Goal: Use online tool/utility: Utilize a website feature to perform a specific function

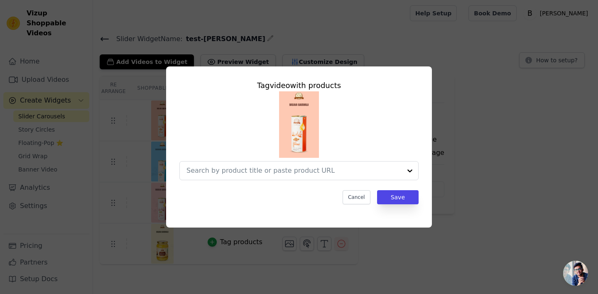
click at [345, 178] on div at bounding box center [293, 170] width 215 height 18
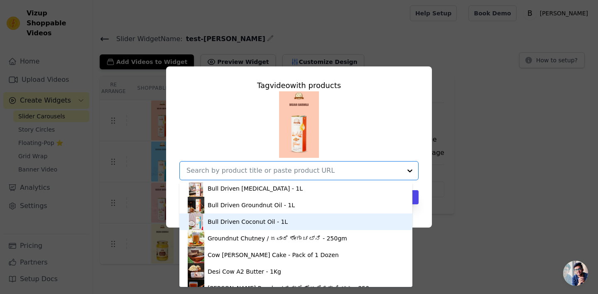
scroll to position [52, 0]
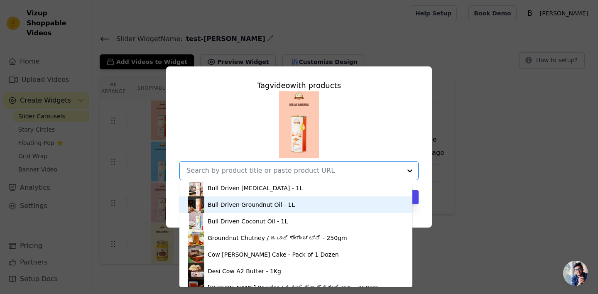
click at [302, 210] on div "Bull Driven Groundnut Oil - 1L" at bounding box center [296, 204] width 216 height 17
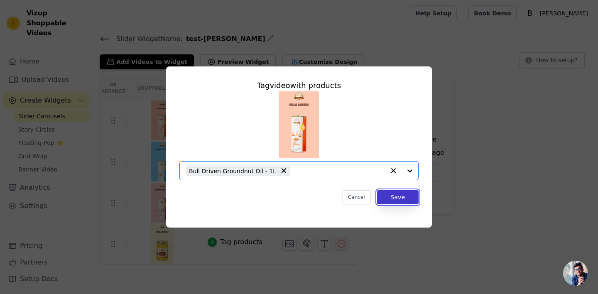
click at [403, 193] on button "Save" at bounding box center [397, 197] width 41 height 14
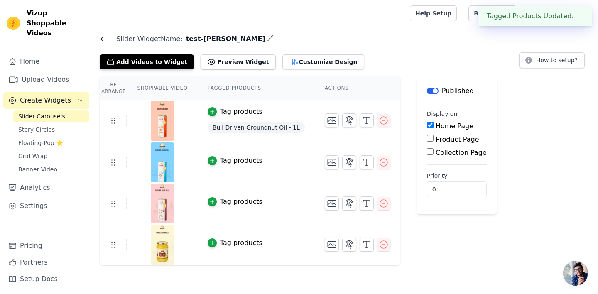
click at [230, 160] on div "Tag products" at bounding box center [241, 161] width 42 height 10
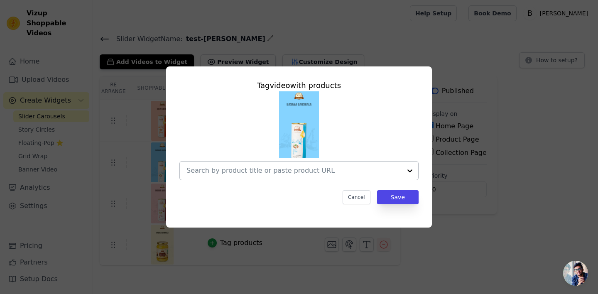
click at [233, 172] on input "text" at bounding box center [293, 171] width 215 height 10
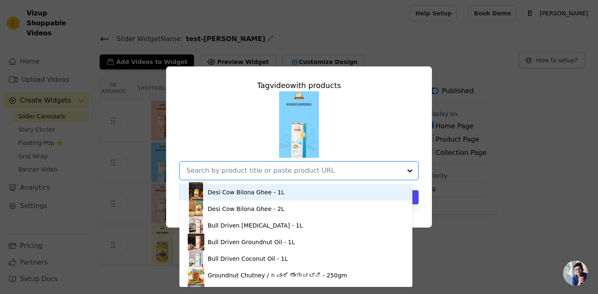
scroll to position [17, 0]
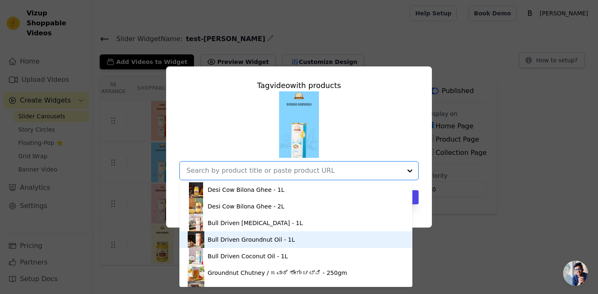
click at [265, 240] on div "Bull Driven Groundnut Oil - 1L" at bounding box center [250, 239] width 87 height 8
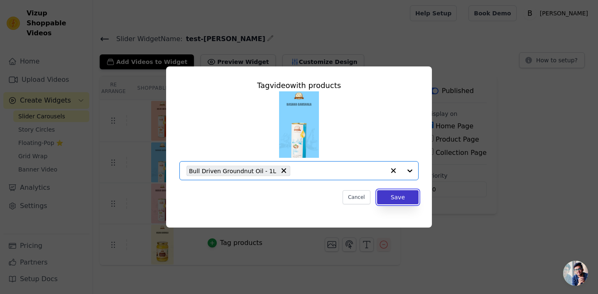
click at [401, 192] on button "Save" at bounding box center [397, 197] width 41 height 14
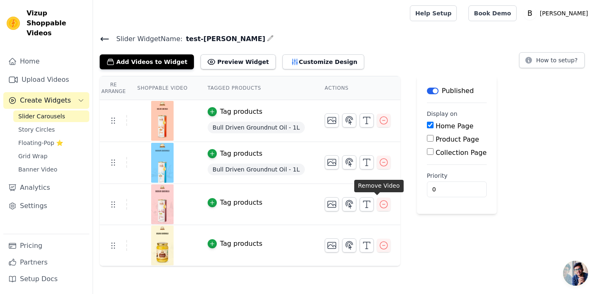
click at [273, 170] on span "Bull Driven Groundnut Oil - 1L" at bounding box center [255, 169] width 97 height 12
click at [378, 160] on icon "button" at bounding box center [383, 162] width 10 height 10
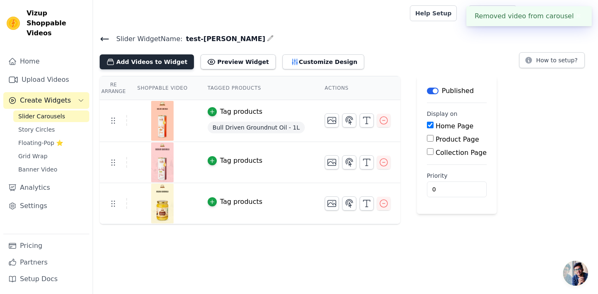
click at [164, 60] on button "Add Videos to Widget" at bounding box center [147, 61] width 94 height 15
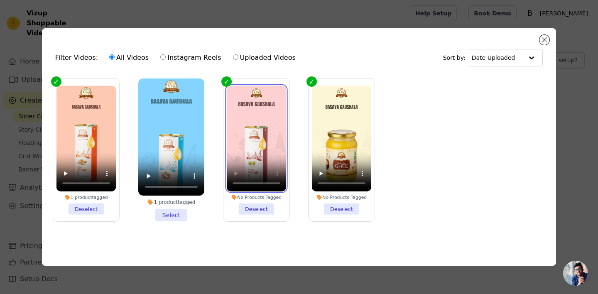
click at [273, 123] on video at bounding box center [256, 137] width 59 height 105
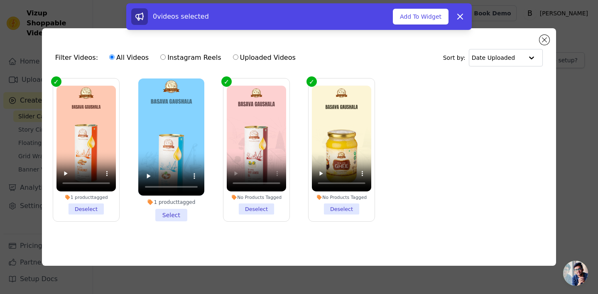
click at [422, 6] on div "0 videos selected Add To Widget Dismiss" at bounding box center [298, 16] width 345 height 27
click at [419, 16] on button "Add To Widget" at bounding box center [421, 17] width 56 height 16
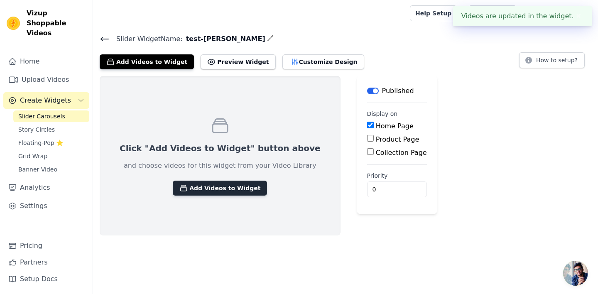
click at [231, 191] on button "Add Videos to Widget" at bounding box center [220, 188] width 94 height 15
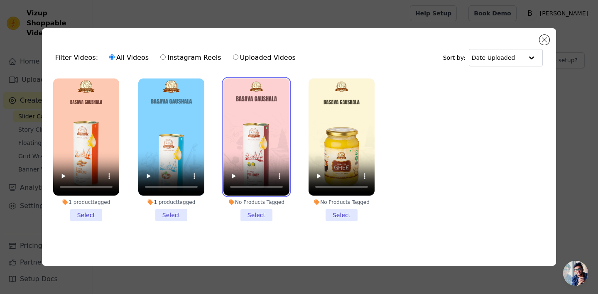
click at [285, 118] on video at bounding box center [256, 136] width 66 height 117
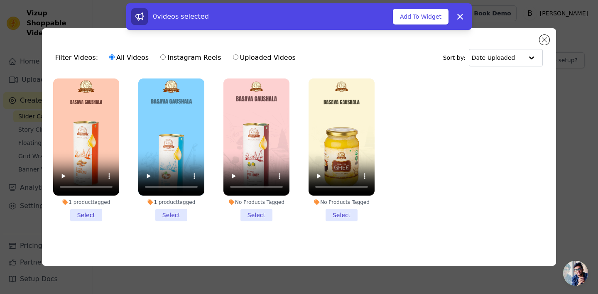
click at [260, 212] on li "No Products Tagged Select" at bounding box center [256, 149] width 66 height 143
click at [0, 0] on input "No Products Tagged Select" at bounding box center [0, 0] width 0 height 0
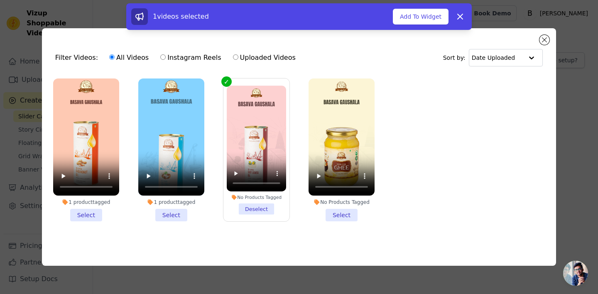
click at [428, 8] on div "1 videos selected Add To Widget Dismiss" at bounding box center [298, 16] width 335 height 17
click at [426, 20] on button "Add To Widget" at bounding box center [421, 17] width 56 height 16
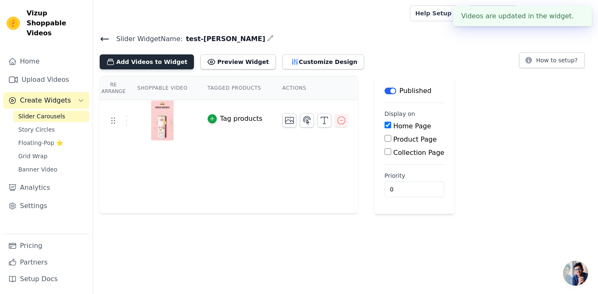
click at [151, 62] on button "Add Videos to Widget" at bounding box center [147, 61] width 94 height 15
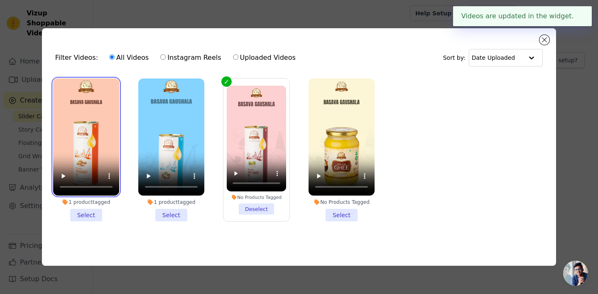
click at [93, 154] on video at bounding box center [86, 136] width 66 height 117
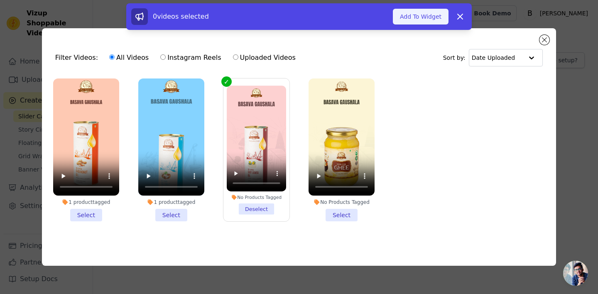
click at [412, 22] on button "Add To Widget" at bounding box center [421, 17] width 56 height 16
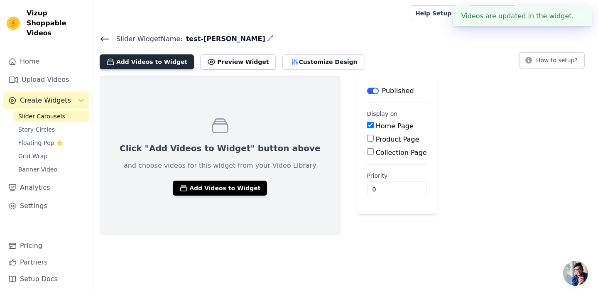
click at [144, 62] on button "Add Videos to Widget" at bounding box center [147, 61] width 94 height 15
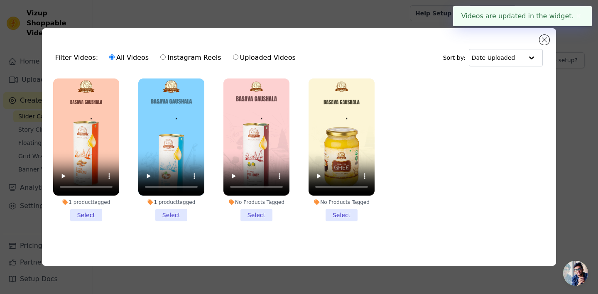
click at [77, 212] on li "1 product tagged Select" at bounding box center [86, 149] width 66 height 143
click at [0, 0] on input "1 product tagged Select" at bounding box center [0, 0] width 0 height 0
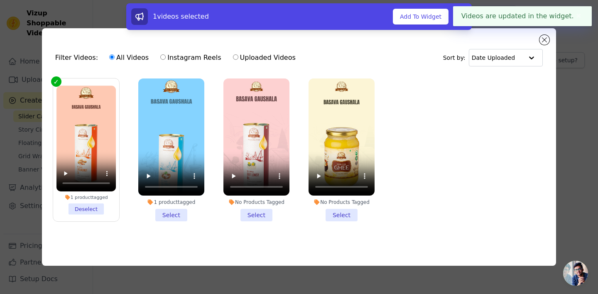
click at [179, 206] on li "1 product tagged Select" at bounding box center [171, 149] width 66 height 143
click at [0, 0] on input "1 product tagged Select" at bounding box center [0, 0] width 0 height 0
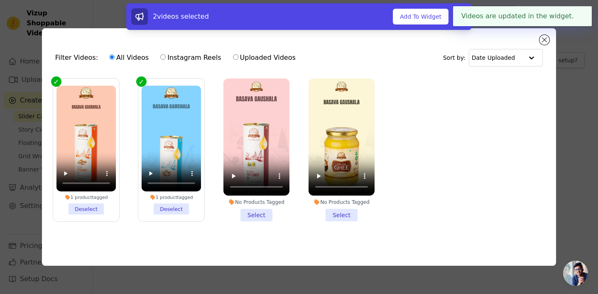
click at [179, 206] on li "1 product tagged Deselect" at bounding box center [171, 149] width 59 height 129
click at [0, 0] on input "1 product tagged Deselect" at bounding box center [0, 0] width 0 height 0
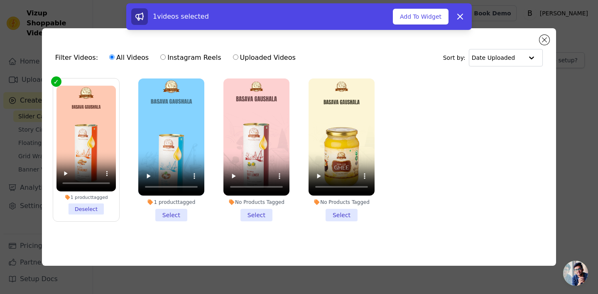
click at [176, 213] on li "1 product tagged Select" at bounding box center [171, 149] width 66 height 143
click at [0, 0] on input "1 product tagged Select" at bounding box center [0, 0] width 0 height 0
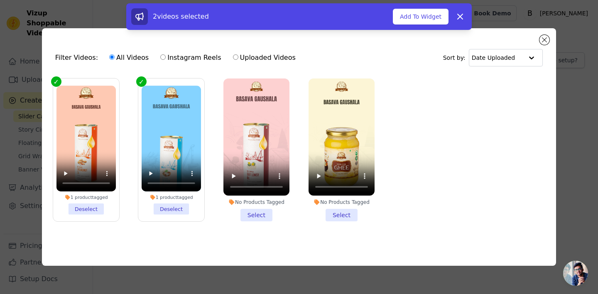
click at [249, 210] on li "No Products Tagged Select" at bounding box center [256, 149] width 66 height 143
click at [0, 0] on input "No Products Tagged Select" at bounding box center [0, 0] width 0 height 0
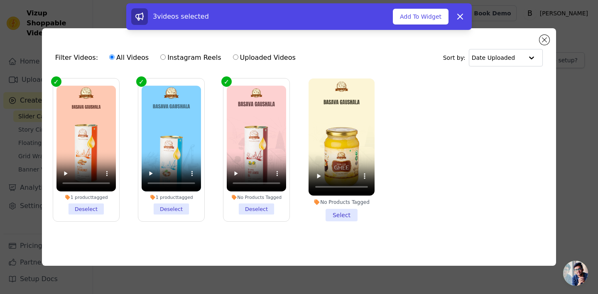
click at [337, 210] on li "No Products Tagged Select" at bounding box center [341, 149] width 66 height 143
click at [0, 0] on input "No Products Tagged Select" at bounding box center [0, 0] width 0 height 0
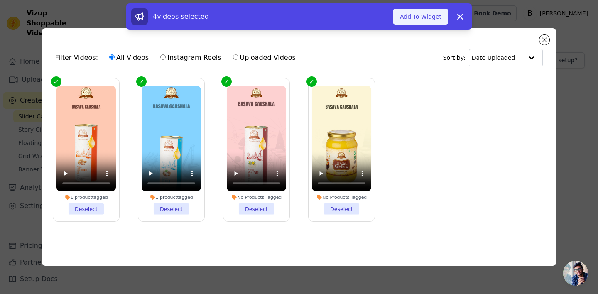
click at [411, 22] on button "Add To Widget" at bounding box center [421, 17] width 56 height 16
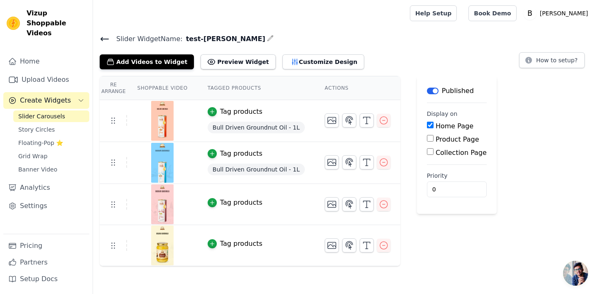
click at [267, 172] on span "Bull Driven Groundnut Oil - 1L" at bounding box center [255, 169] width 97 height 12
click at [234, 155] on div "Tag products" at bounding box center [241, 154] width 42 height 10
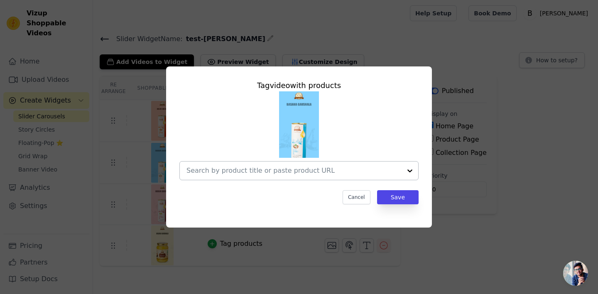
click at [264, 172] on input "text" at bounding box center [293, 171] width 215 height 10
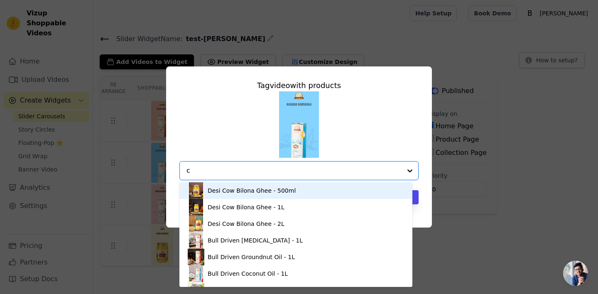
type input "co"
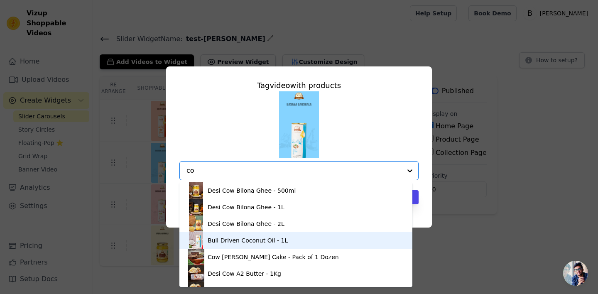
click at [248, 239] on div "Bull Driven Coconut Oil - 1L" at bounding box center [247, 240] width 80 height 8
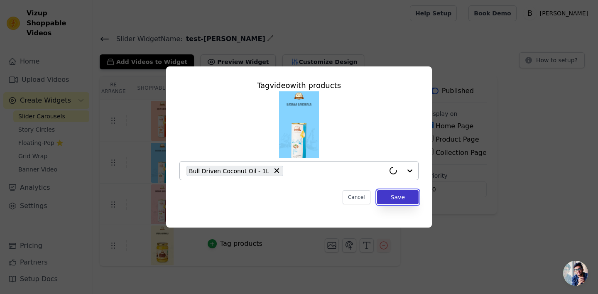
click at [410, 195] on button "Save" at bounding box center [397, 197] width 41 height 14
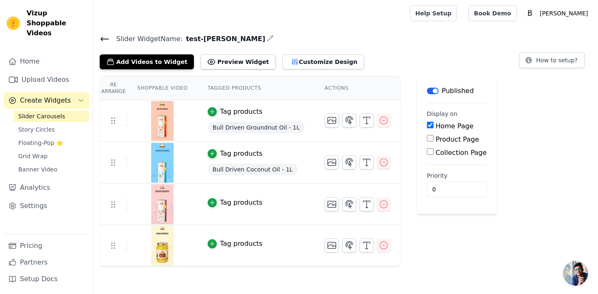
click at [159, 128] on img at bounding box center [162, 121] width 23 height 40
click at [236, 241] on div "Tag products" at bounding box center [241, 244] width 42 height 10
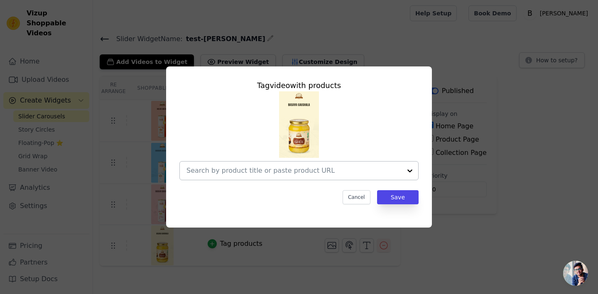
click at [221, 172] on input "text" at bounding box center [293, 171] width 215 height 10
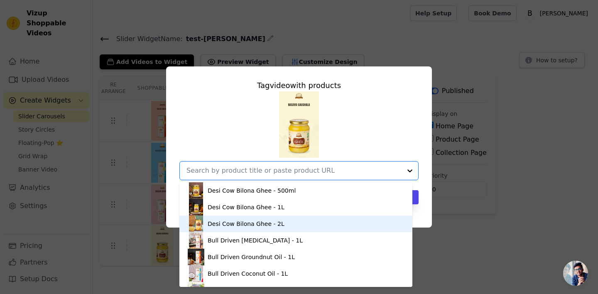
scroll to position [5, 0]
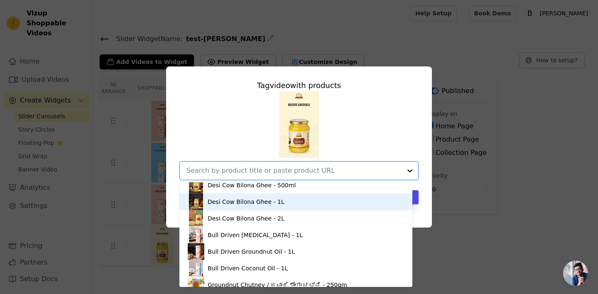
click at [249, 201] on div "Desi Cow Bilona Ghee - 1L" at bounding box center [245, 202] width 77 height 8
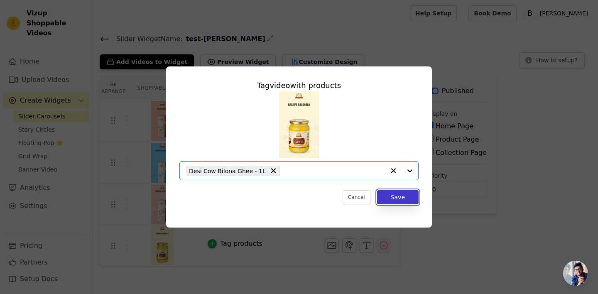
click at [411, 198] on button "Save" at bounding box center [397, 197] width 41 height 14
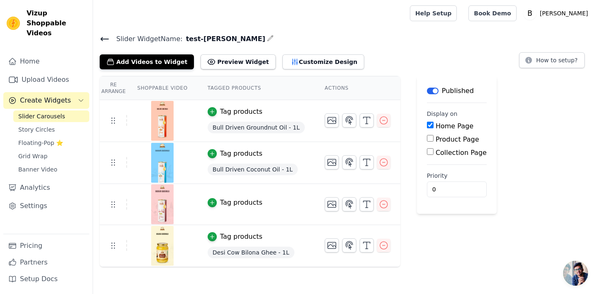
click at [225, 204] on div "Tag products" at bounding box center [241, 203] width 42 height 10
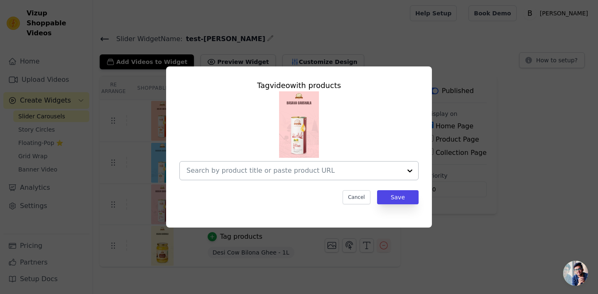
click at [261, 171] on input "text" at bounding box center [293, 171] width 215 height 10
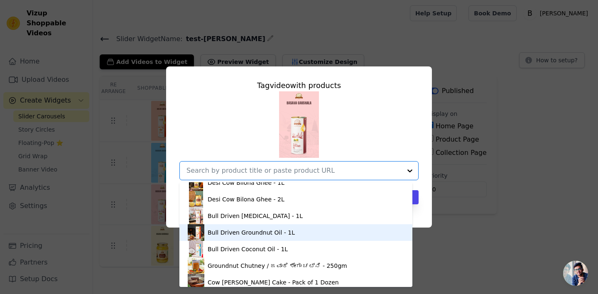
scroll to position [28, 0]
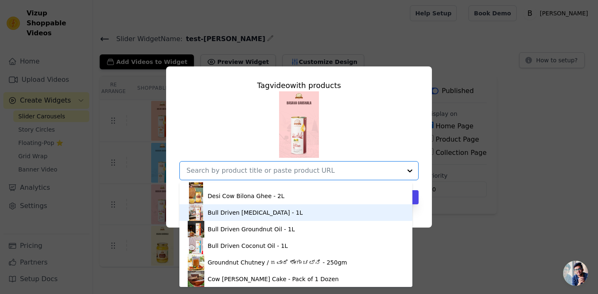
click at [288, 217] on div "Bull Driven [MEDICAL_DATA] - 1L" at bounding box center [296, 212] width 216 height 17
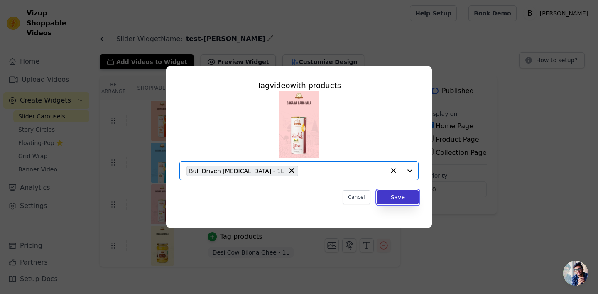
click at [411, 193] on button "Save" at bounding box center [397, 197] width 41 height 14
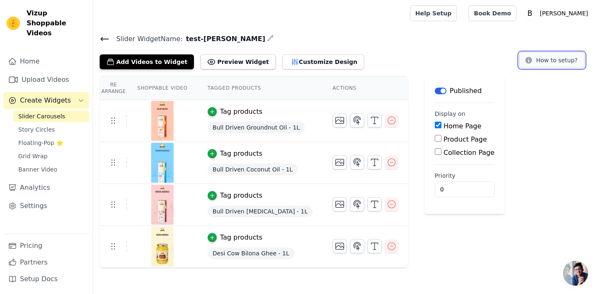
click at [560, 57] on button "How to setup?" at bounding box center [552, 60] width 66 height 16
click at [295, 60] on button "Customize Design" at bounding box center [323, 61] width 82 height 15
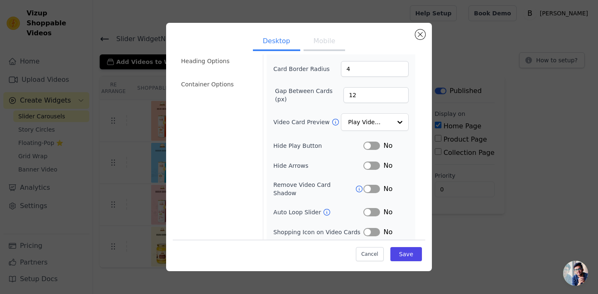
scroll to position [74, 0]
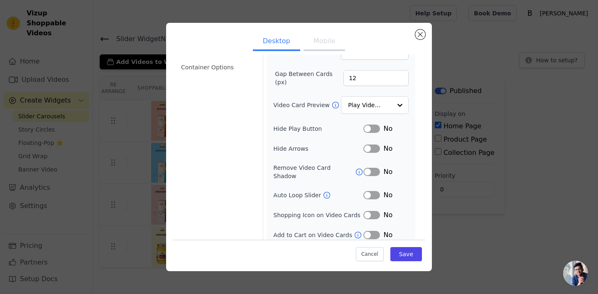
click at [364, 191] on button "Label" at bounding box center [371, 195] width 17 height 8
click at [322, 191] on icon at bounding box center [326, 195] width 8 height 8
click at [370, 193] on div "Yes" at bounding box center [385, 195] width 45 height 10
click at [368, 191] on button "Label" at bounding box center [371, 195] width 17 height 8
click at [366, 211] on button "Label" at bounding box center [371, 215] width 17 height 8
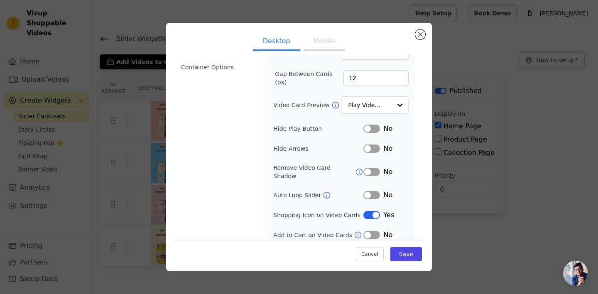
click at [363, 211] on button "Label" at bounding box center [371, 215] width 17 height 8
click at [364, 231] on button "Label" at bounding box center [371, 235] width 17 height 8
click at [405, 260] on button "Save" at bounding box center [406, 254] width 32 height 14
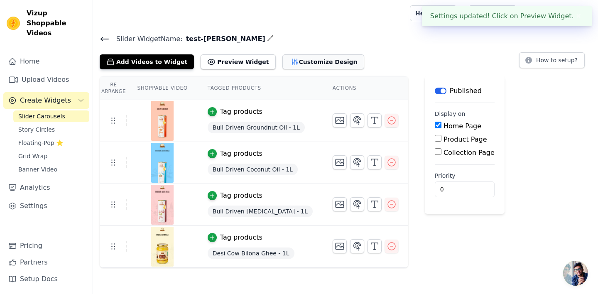
click at [304, 67] on button "Customize Design" at bounding box center [323, 61] width 82 height 15
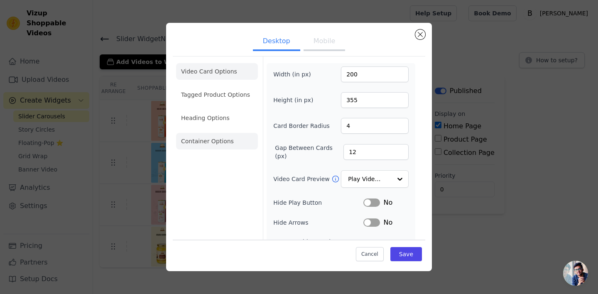
click at [200, 133] on li "Container Options" at bounding box center [217, 141] width 82 height 17
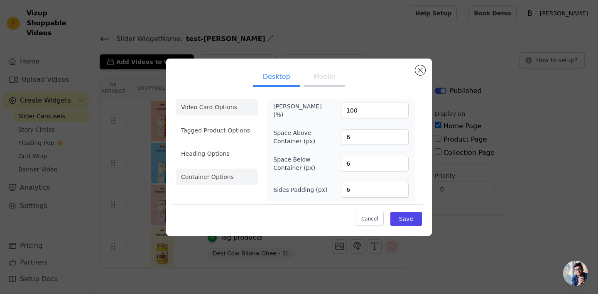
click at [199, 105] on li "Video Card Options" at bounding box center [217, 107] width 82 height 17
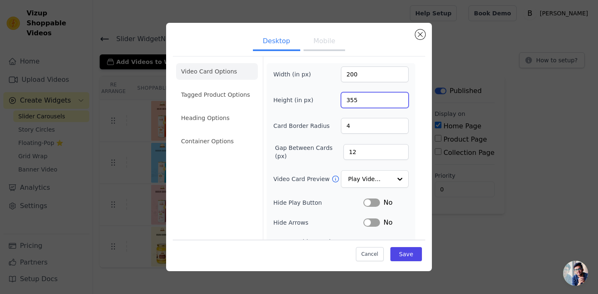
click at [370, 98] on input "355" at bounding box center [375, 100] width 68 height 16
type input "400"
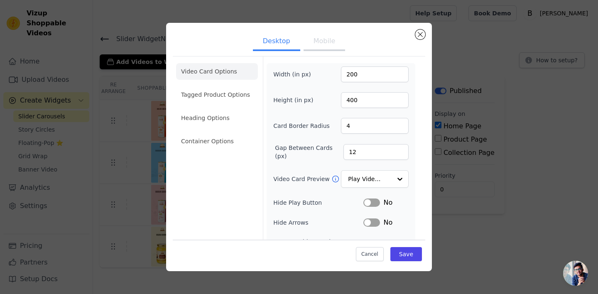
click at [407, 262] on div "Cancel Save" at bounding box center [299, 251] width 252 height 25
click at [407, 258] on button "Save" at bounding box center [406, 254] width 32 height 14
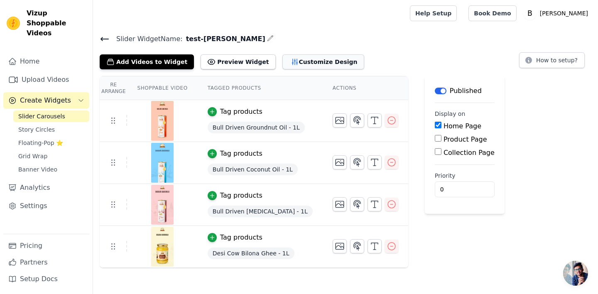
click at [305, 63] on button "Customize Design" at bounding box center [323, 61] width 82 height 15
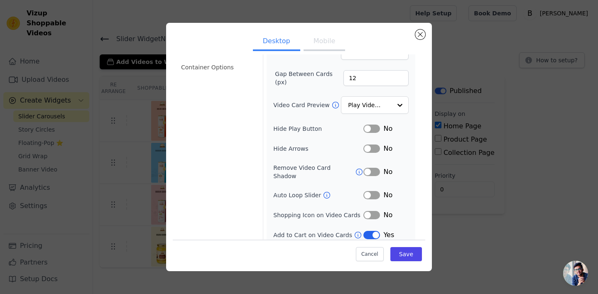
click at [367, 230] on div "Yes" at bounding box center [385, 235] width 45 height 10
click at [374, 232] on div "Yes" at bounding box center [385, 235] width 45 height 10
click at [370, 231] on button "Label" at bounding box center [371, 235] width 17 height 8
click at [402, 255] on button "Save" at bounding box center [406, 254] width 32 height 14
